Goal: Task Accomplishment & Management: Use online tool/utility

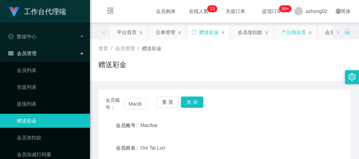
click at [300, 32] on div "产品预设置" at bounding box center [293, 32] width 25 height 13
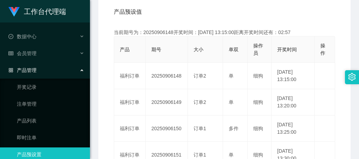
scroll to position [140, 0]
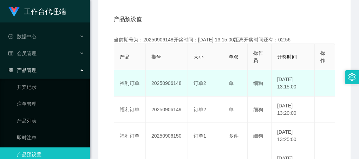
click at [173, 85] on td "20250906148" at bounding box center [167, 83] width 42 height 26
copy td "20250906148"
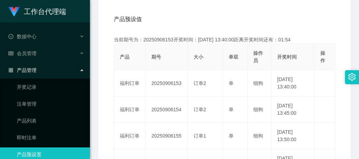
click at [206, 18] on div "产品预设值 添加期号" at bounding box center [224, 19] width 221 height 20
click at [171, 21] on div "产品预设值 添加期号" at bounding box center [224, 19] width 221 height 20
